Goal: Transaction & Acquisition: Purchase product/service

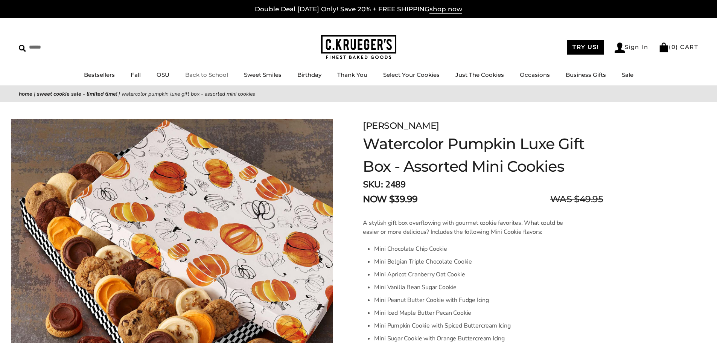
click at [219, 74] on link "Back to School" at bounding box center [206, 74] width 43 height 7
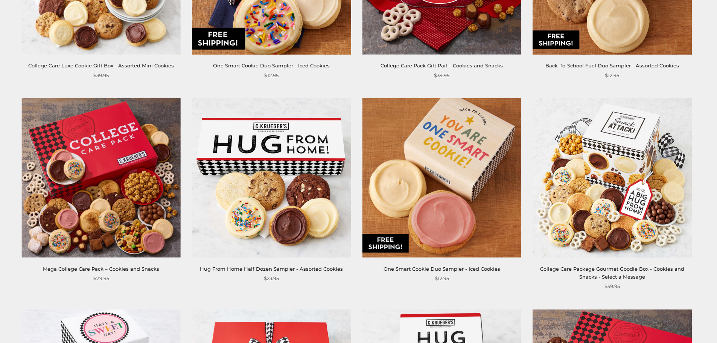
scroll to position [452, 0]
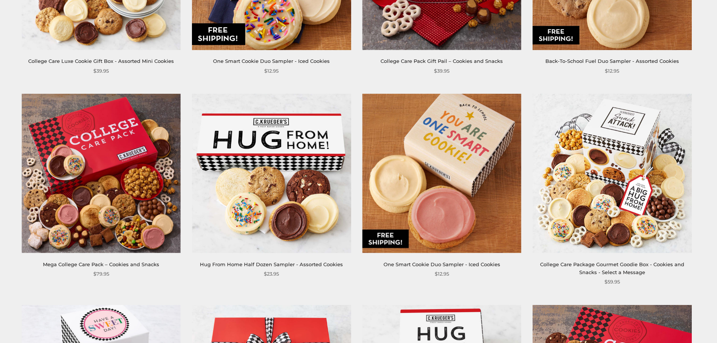
click at [255, 265] on link "Hug From Home Half Dozen Sampler - Assorted Cookies" at bounding box center [271, 264] width 143 height 6
